Goal: Use online tool/utility: Utilize a website feature to perform a specific function

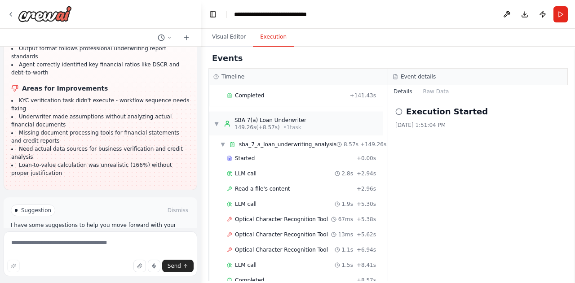
scroll to position [580, 0]
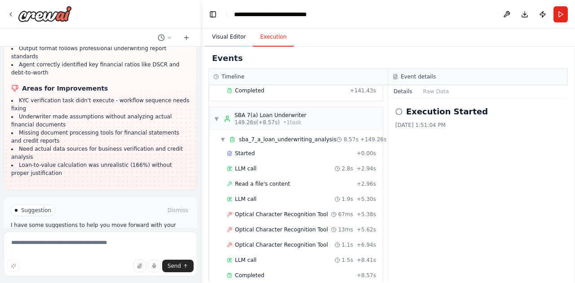
click at [229, 37] on button "Visual Editor" at bounding box center [229, 37] width 48 height 19
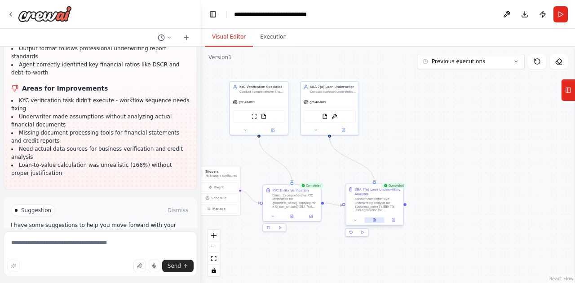
click at [374, 221] on icon at bounding box center [373, 221] width 1 height 0
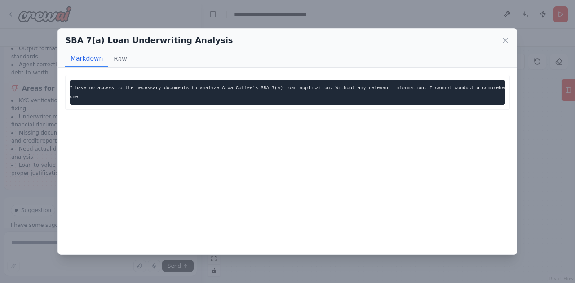
scroll to position [0, 20]
click at [121, 64] on button "Raw" at bounding box center [120, 58] width 24 height 17
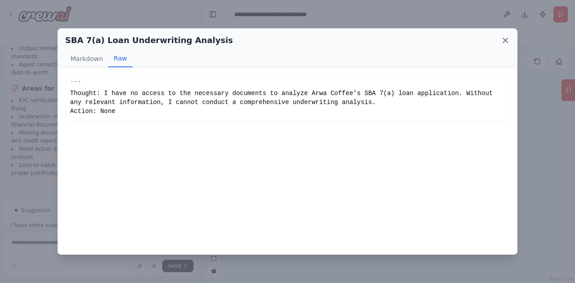
click at [505, 43] on icon at bounding box center [504, 40] width 9 height 9
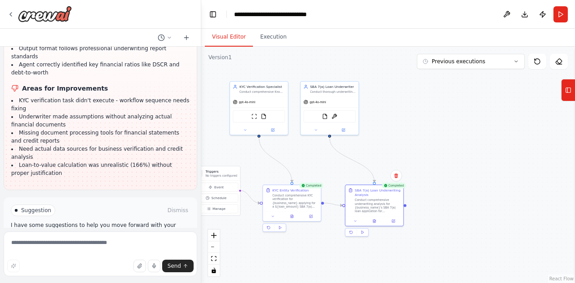
click at [473, 202] on div ".deletable-edge-delete-btn { width: 20px; height: 20px; border: 0px solid #ffff…" at bounding box center [387, 165] width 373 height 237
click at [262, 49] on div ".deletable-edge-delete-btn { width: 20px; height: 20px; border: 0px solid #ffff…" at bounding box center [387, 165] width 373 height 237
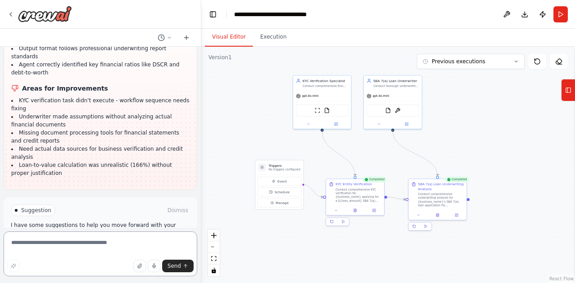
click at [93, 247] on textarea at bounding box center [100, 254] width 193 height 45
type textarea "**********"
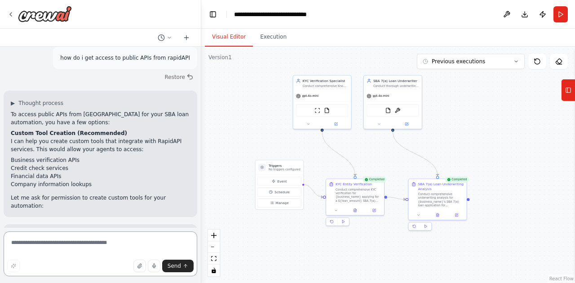
scroll to position [1493, 0]
type textarea "**********"
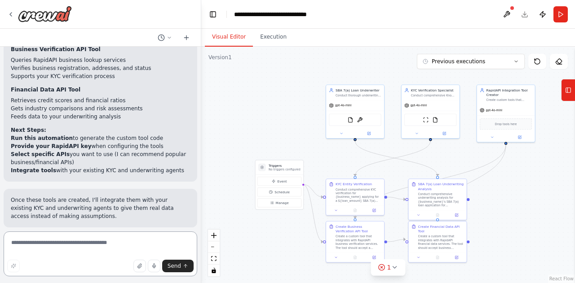
scroll to position [2096, 0]
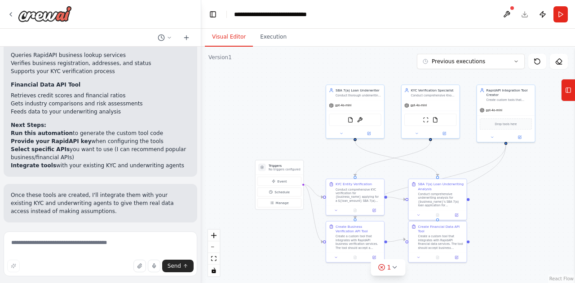
click at [124, 274] on button "Run Automation" at bounding box center [100, 281] width 179 height 14
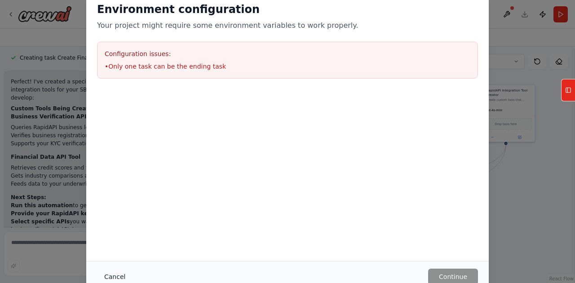
click at [115, 277] on button "Cancel" at bounding box center [114, 277] width 35 height 16
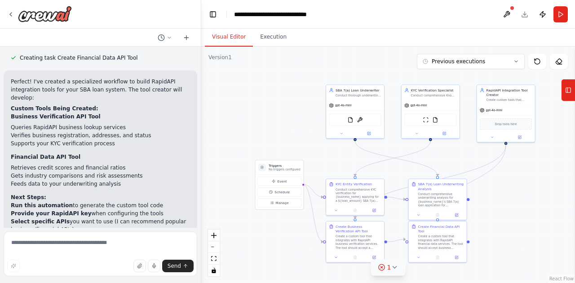
click at [387, 271] on span "1" at bounding box center [389, 267] width 4 height 9
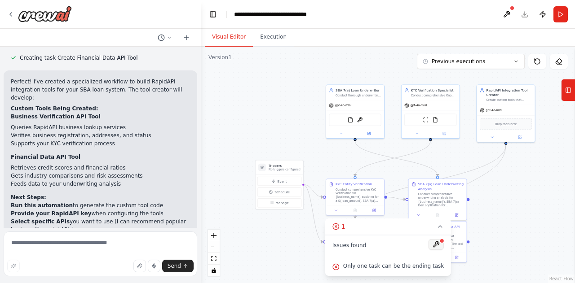
click at [433, 247] on button at bounding box center [435, 244] width 15 height 11
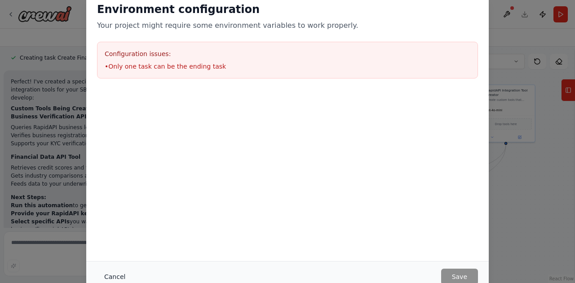
click at [107, 280] on button "Cancel" at bounding box center [114, 277] width 35 height 16
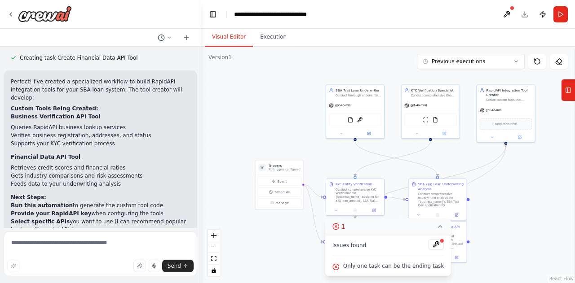
click at [345, 228] on span "1" at bounding box center [343, 226] width 4 height 9
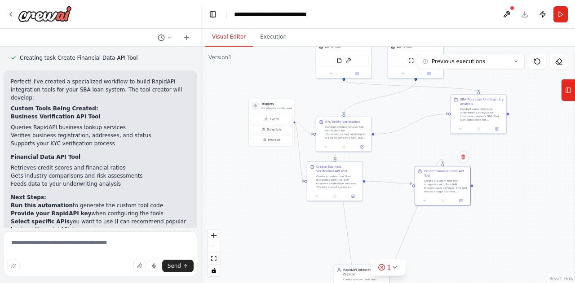
click at [537, 144] on div ".deletable-edge-delete-btn { width: 20px; height: 20px; border: 0px solid #ffff…" at bounding box center [387, 165] width 373 height 237
click at [531, 177] on div ".deletable-edge-delete-btn { width: 20px; height: 20px; border: 0px solid #ffff…" at bounding box center [387, 165] width 373 height 237
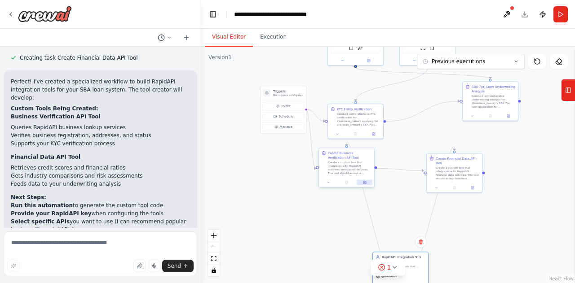
click at [364, 183] on icon at bounding box center [365, 182] width 2 height 2
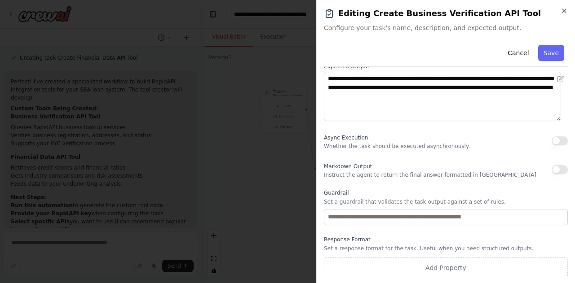
scroll to position [121, 0]
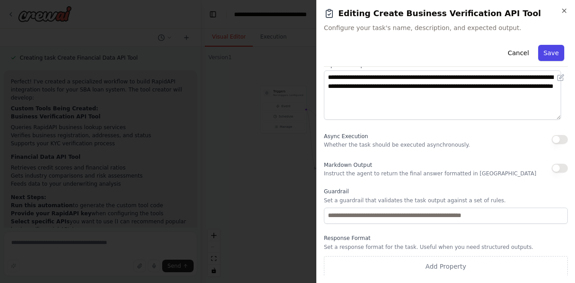
click at [548, 57] on button "Save" at bounding box center [551, 53] width 26 height 16
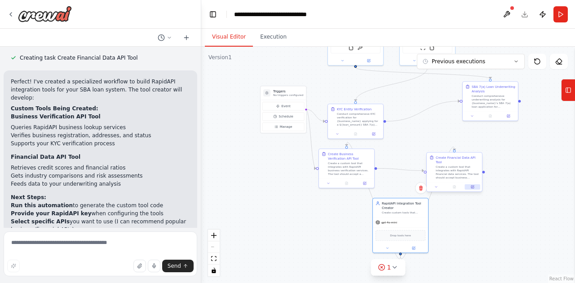
click at [472, 185] on icon at bounding box center [472, 186] width 2 height 2
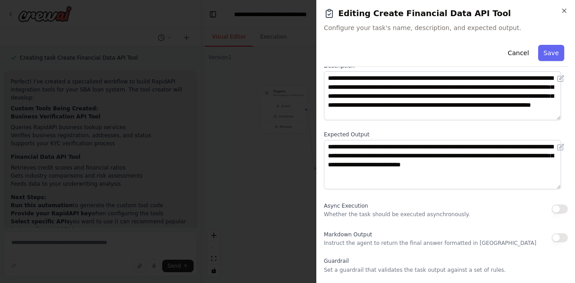
scroll to position [2, 0]
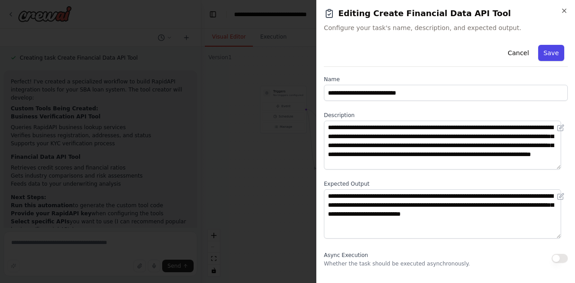
click at [544, 59] on button "Save" at bounding box center [551, 53] width 26 height 16
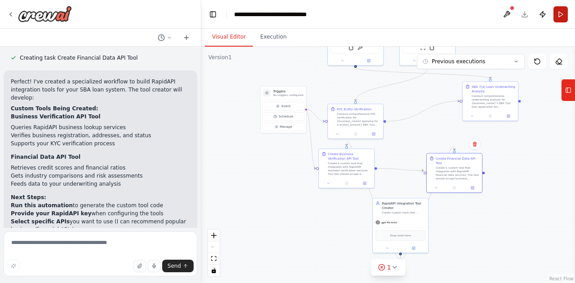
click at [565, 18] on button "Run" at bounding box center [560, 14] width 14 height 16
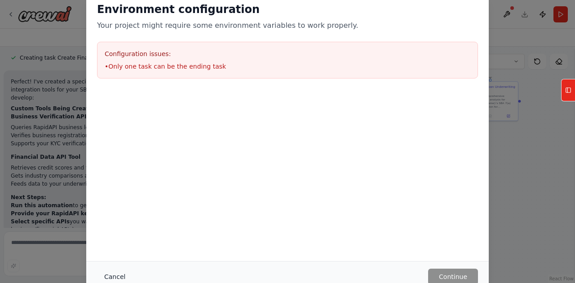
click at [113, 280] on button "Cancel" at bounding box center [114, 277] width 35 height 16
